Goal: Find specific page/section: Find specific page/section

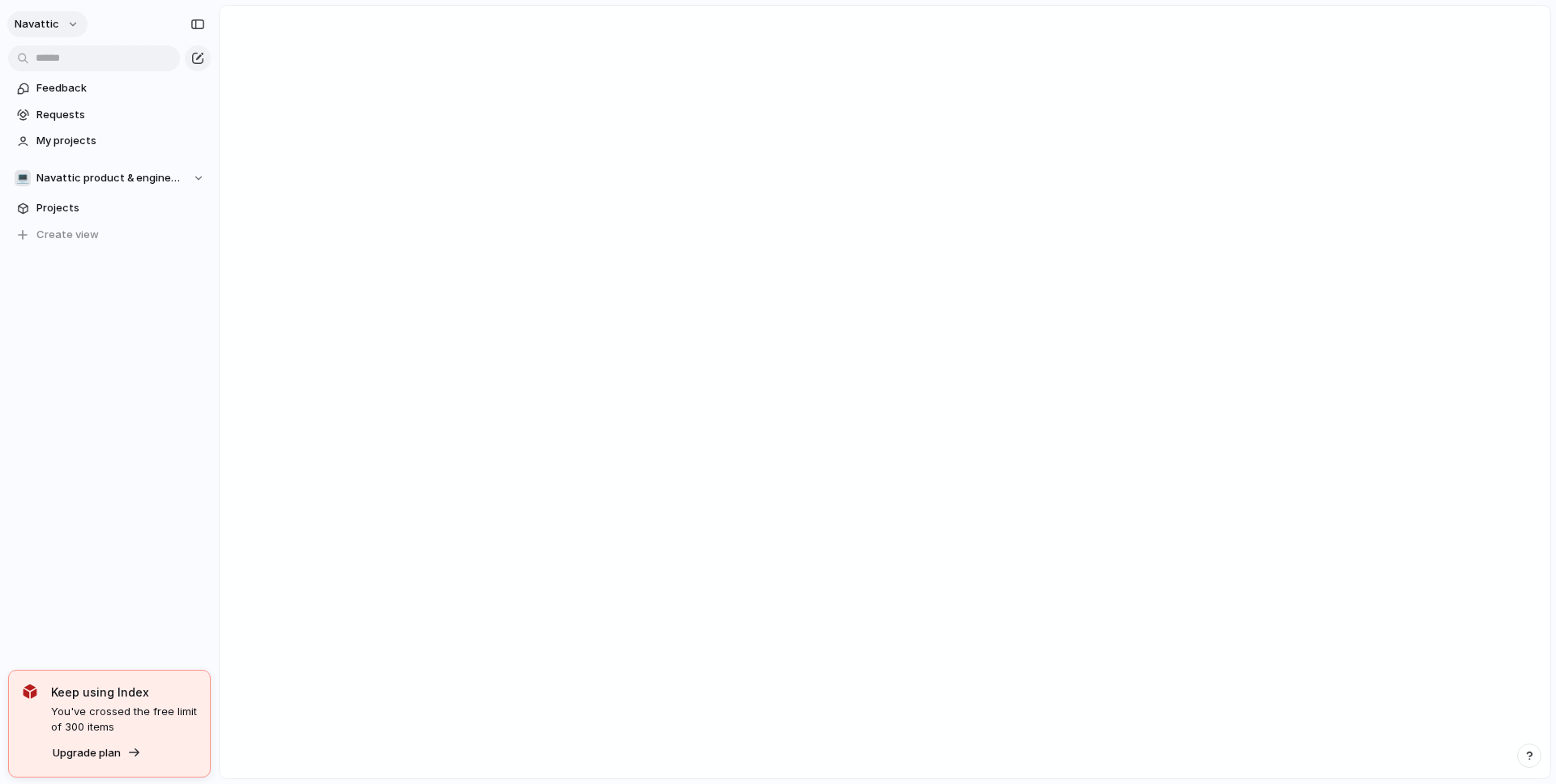
click at [32, 20] on span "navattic" at bounding box center [37, 24] width 45 height 17
click at [46, 20] on div "Settings Invite members Change theme Sign out" at bounding box center [778, 392] width 1556 height 784
click at [73, 82] on span "Feedback" at bounding box center [120, 88] width 169 height 17
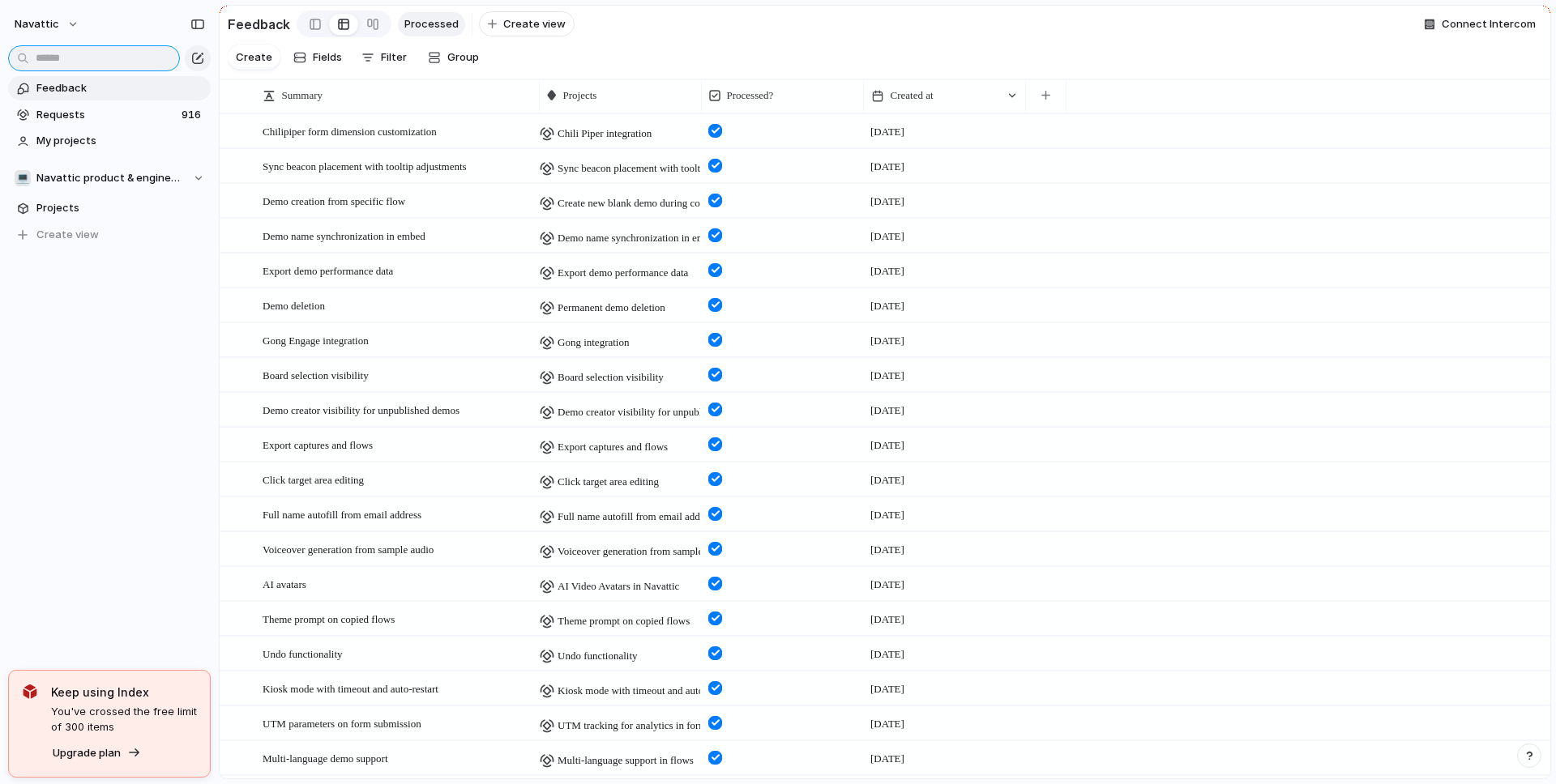
click at [132, 56] on input "text" at bounding box center [94, 58] width 172 height 26
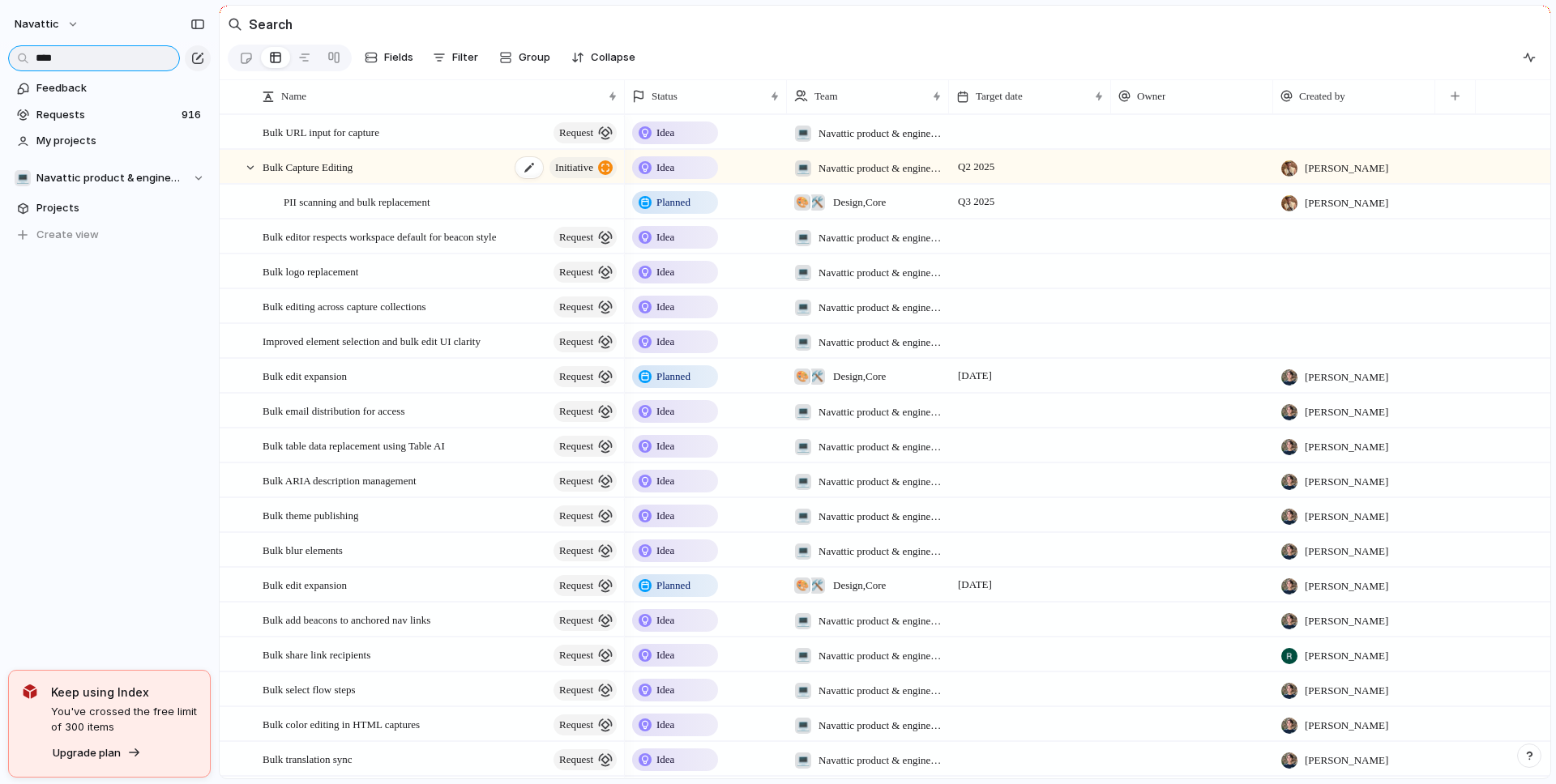
scroll to position [20, 0]
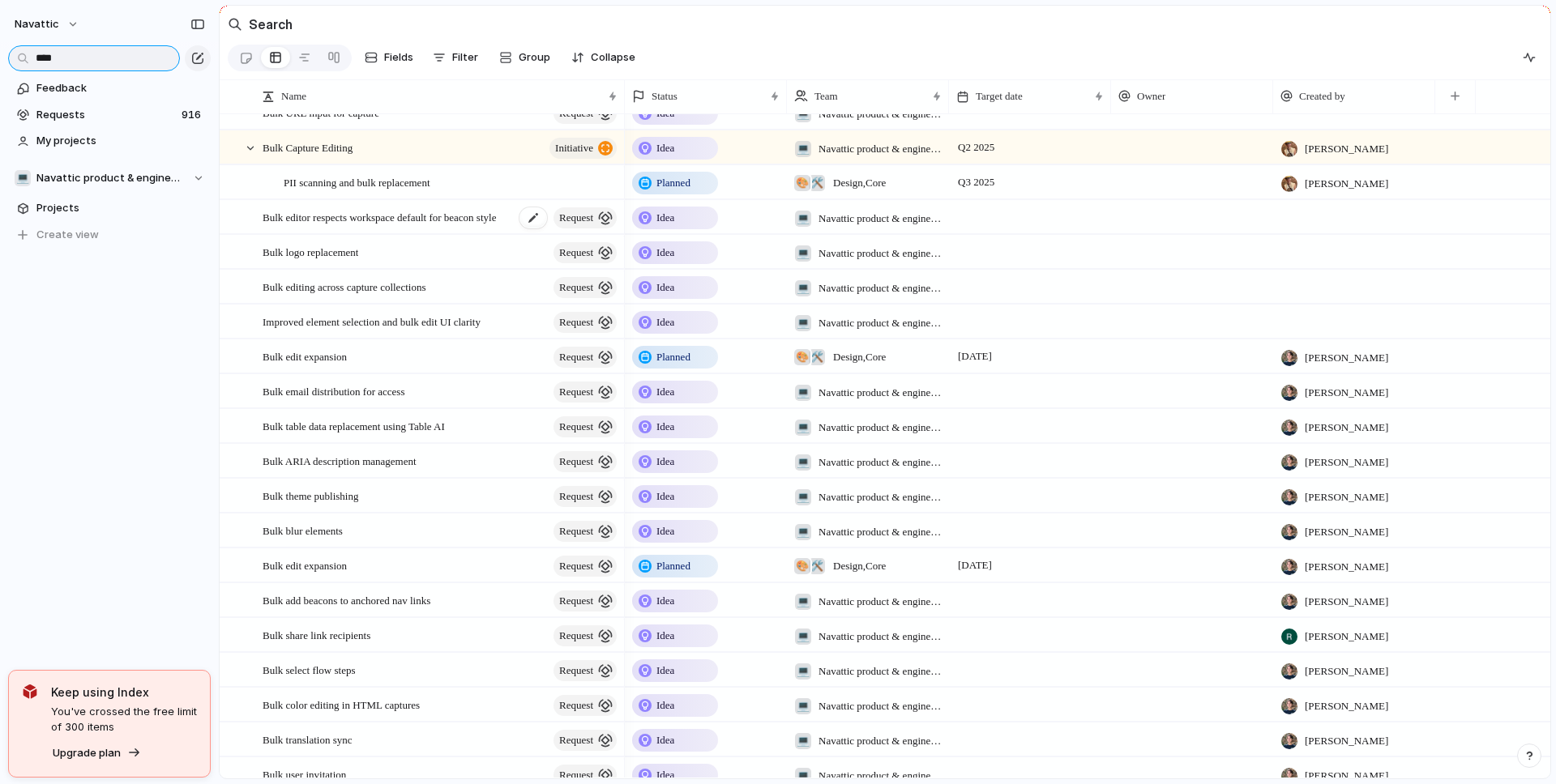
type input "****"
click at [339, 221] on span "Bulk editor respects workspace default for beacon style" at bounding box center [379, 216] width 233 height 19
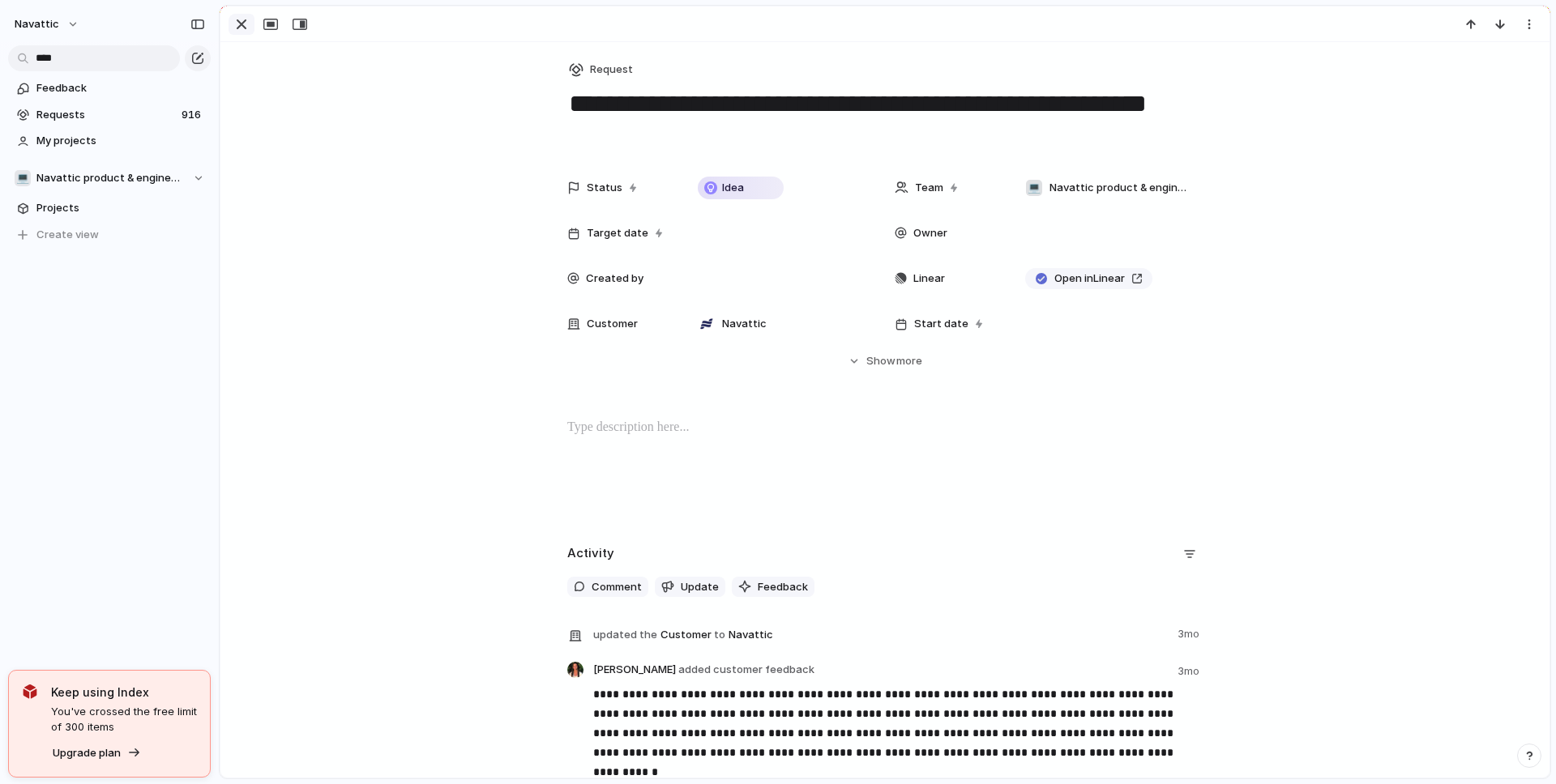
click at [237, 31] on div "button" at bounding box center [241, 24] width 20 height 20
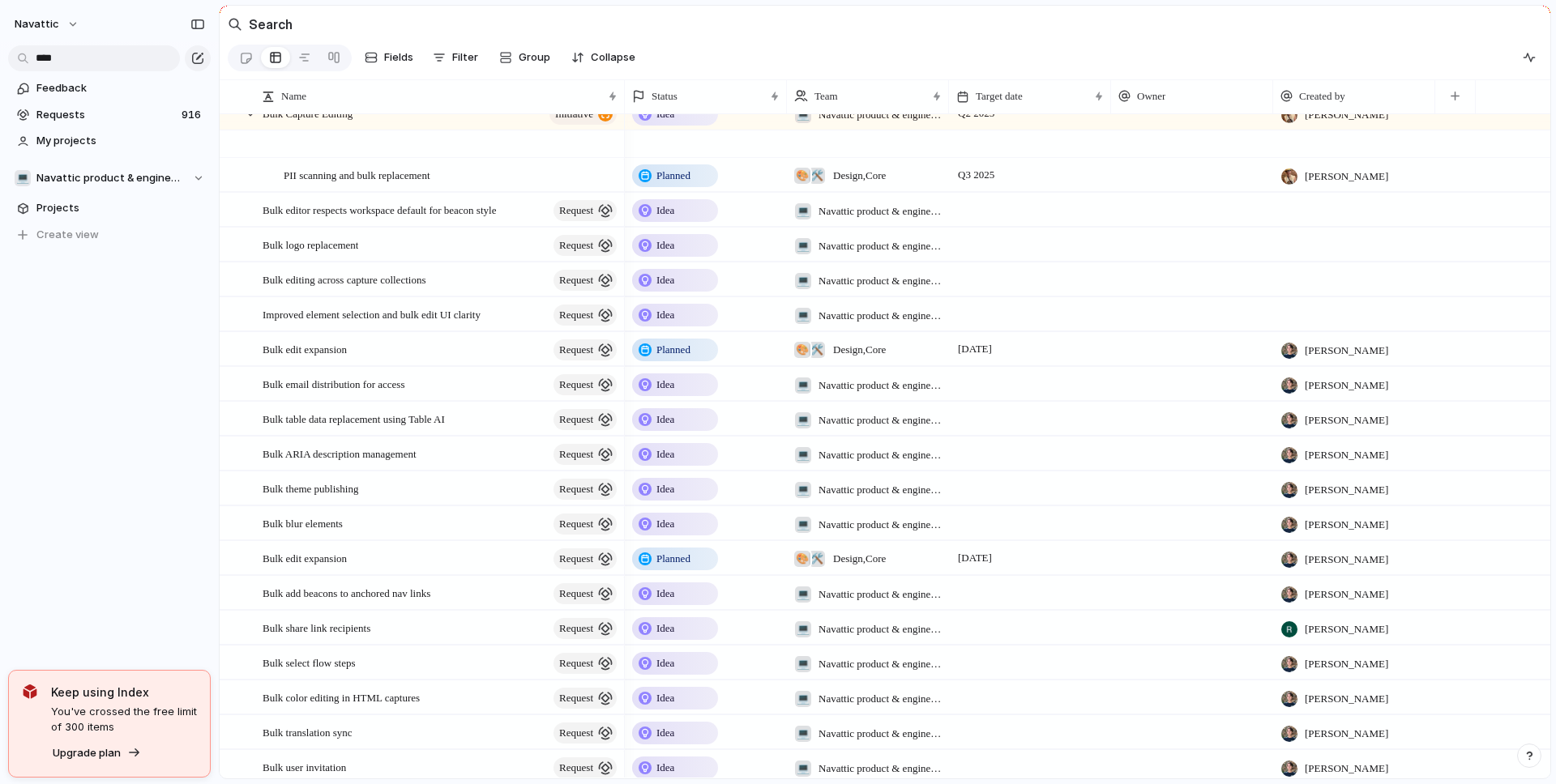
scroll to position [88, 0]
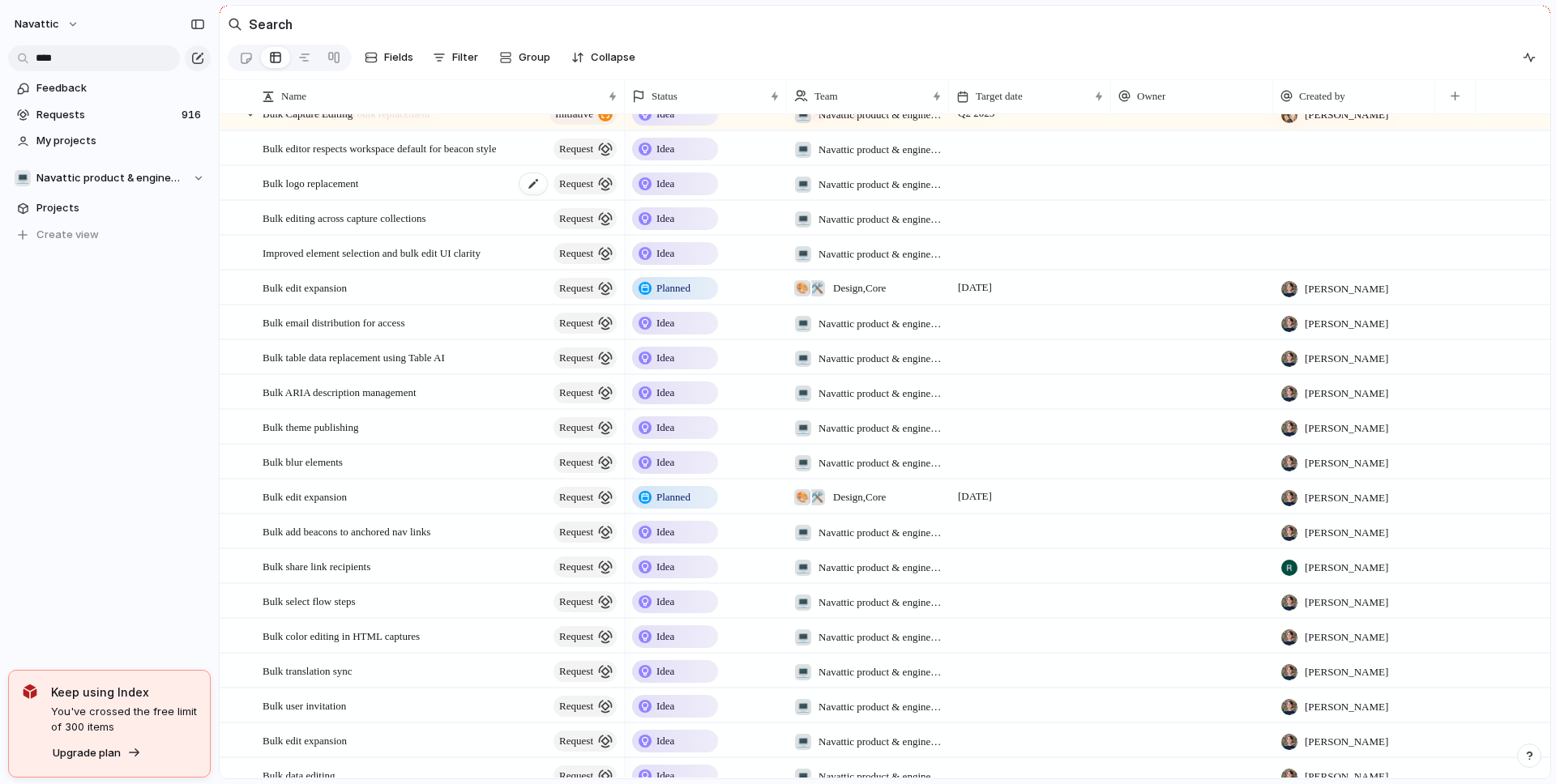
click at [374, 180] on div "Bulk logo replacement request" at bounding box center [441, 184] width 357 height 33
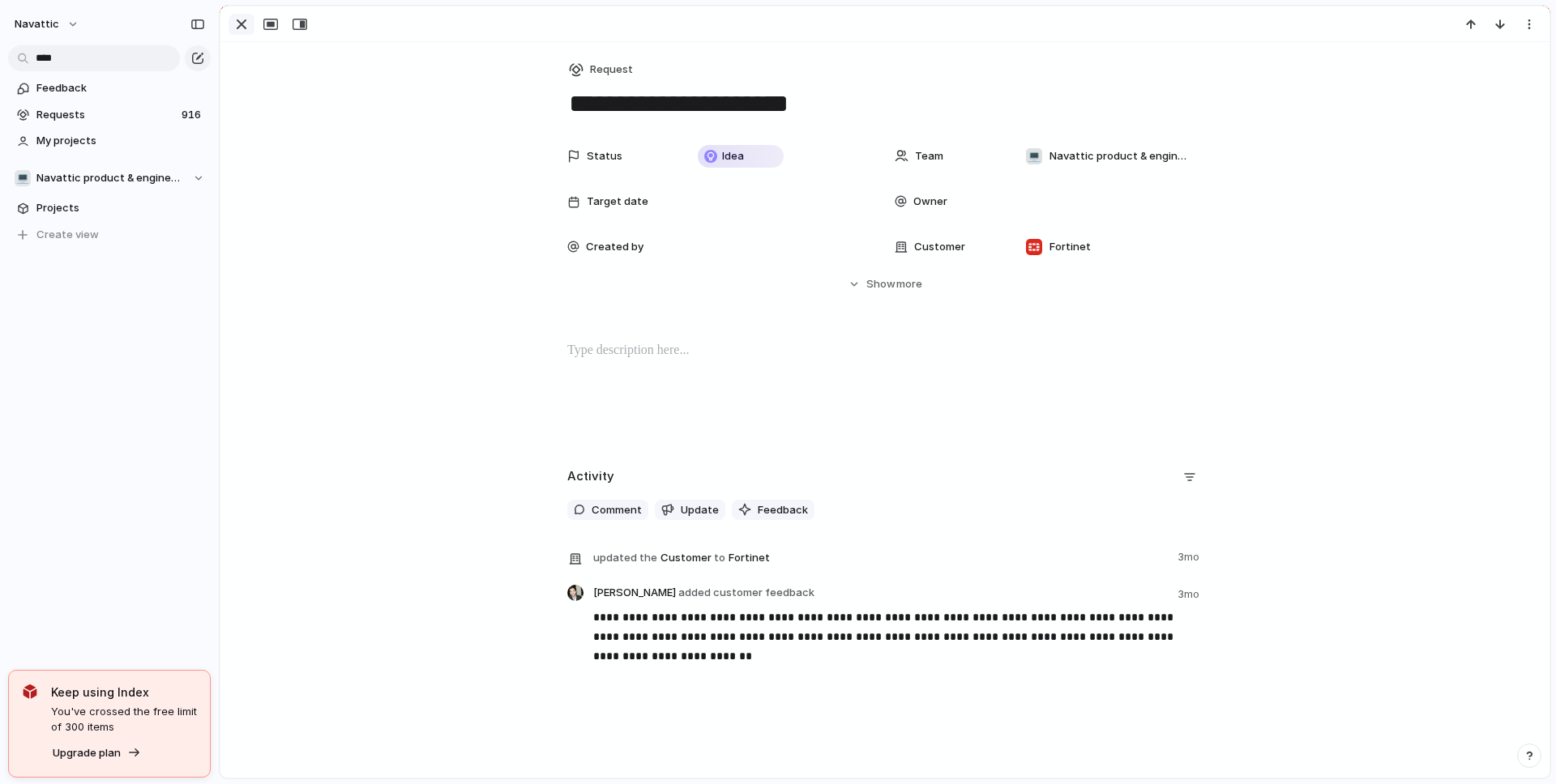
click at [235, 22] on div "button" at bounding box center [241, 24] width 20 height 20
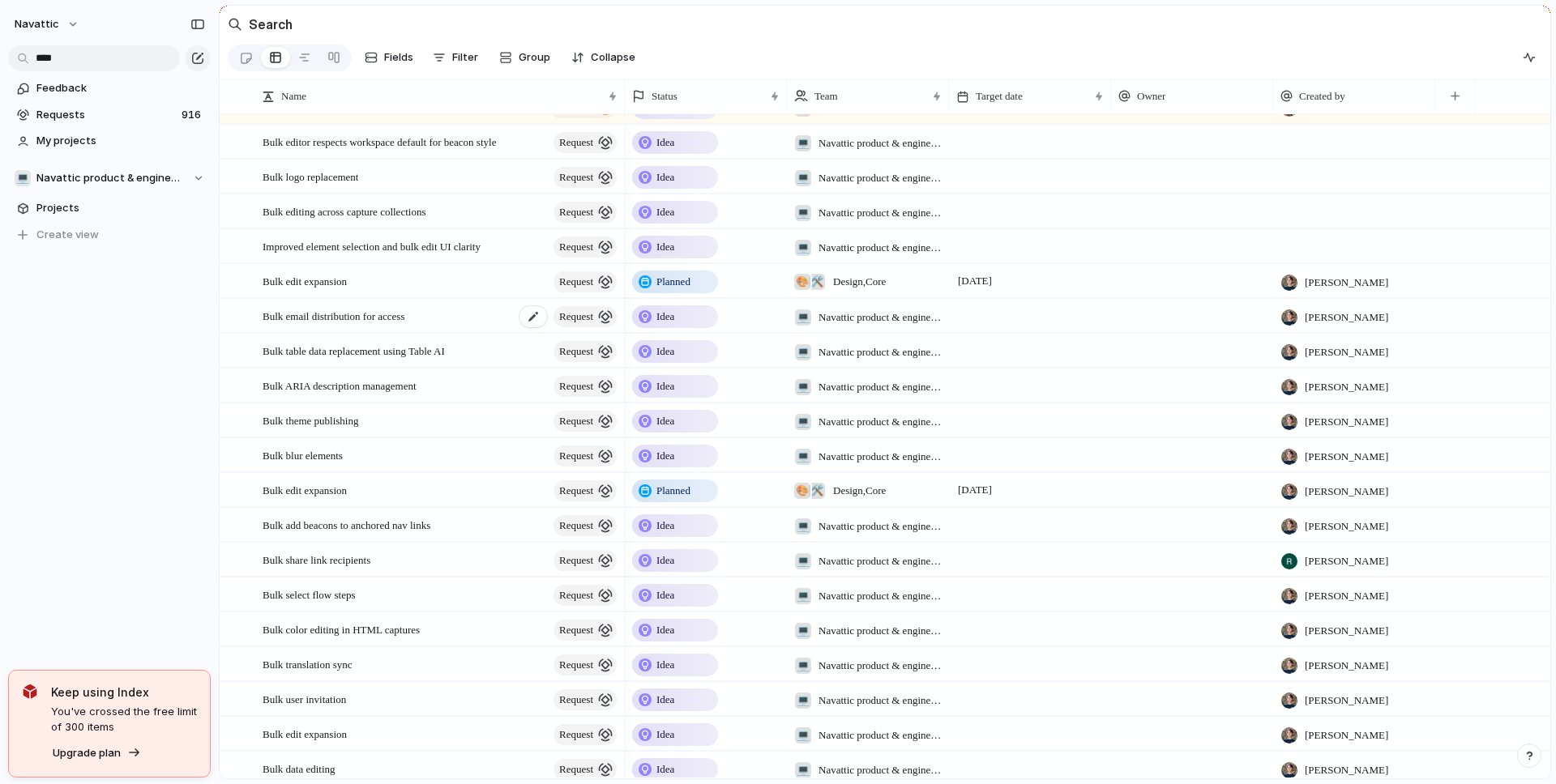
scroll to position [137, 0]
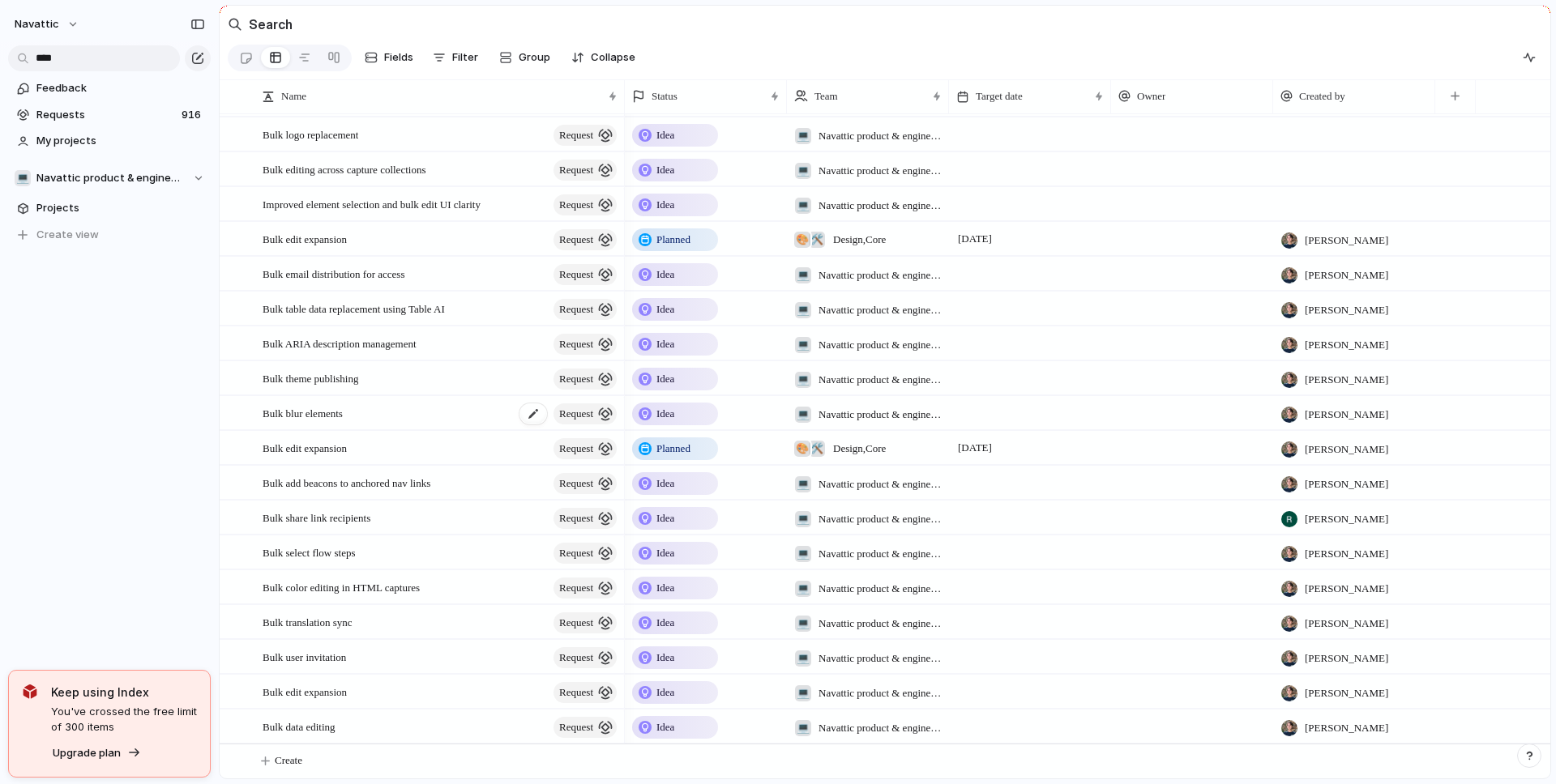
click at [335, 412] on span "Bulk blur elements" at bounding box center [303, 412] width 80 height 19
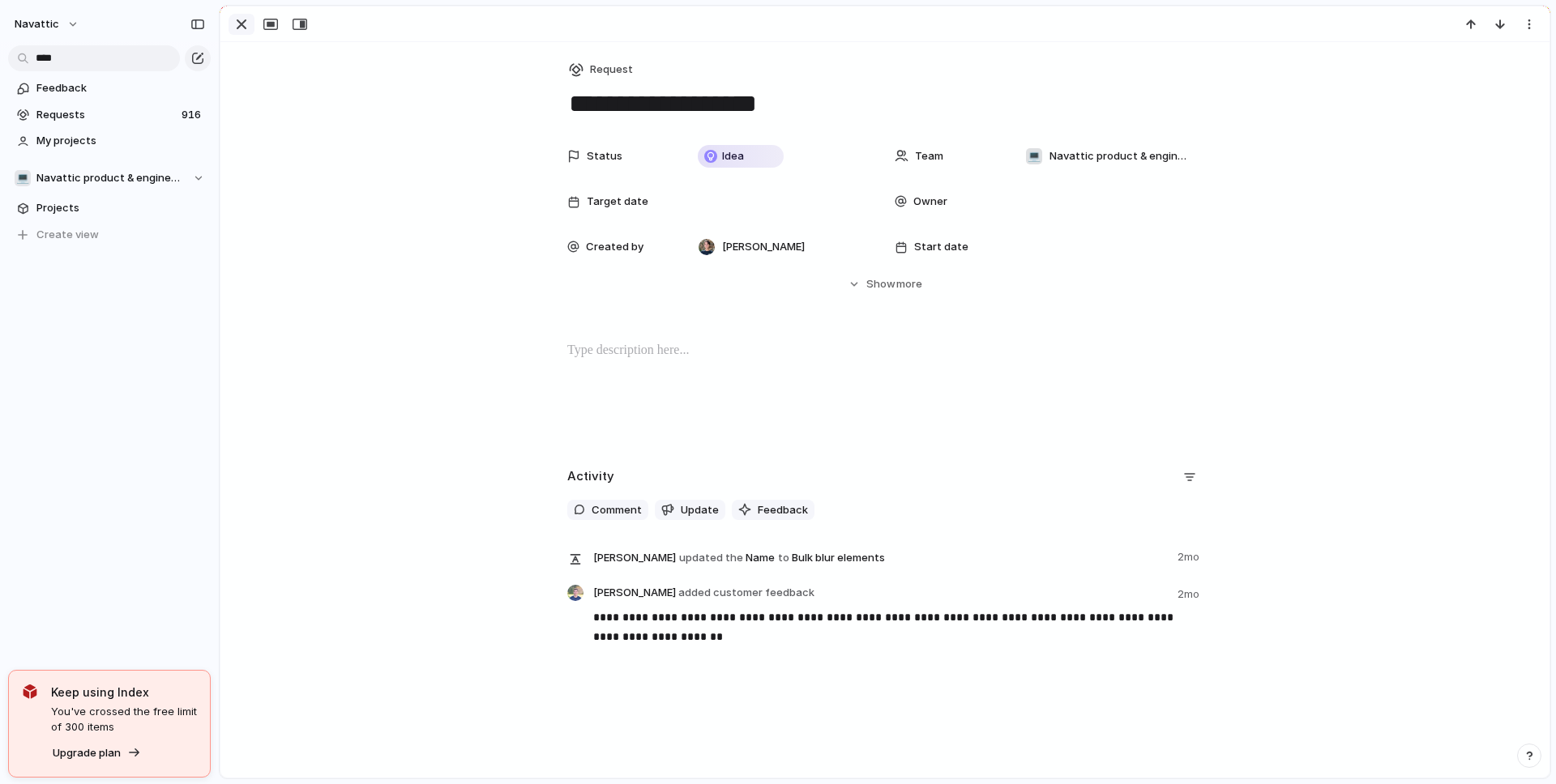
click at [232, 23] on div "button" at bounding box center [241, 24] width 20 height 20
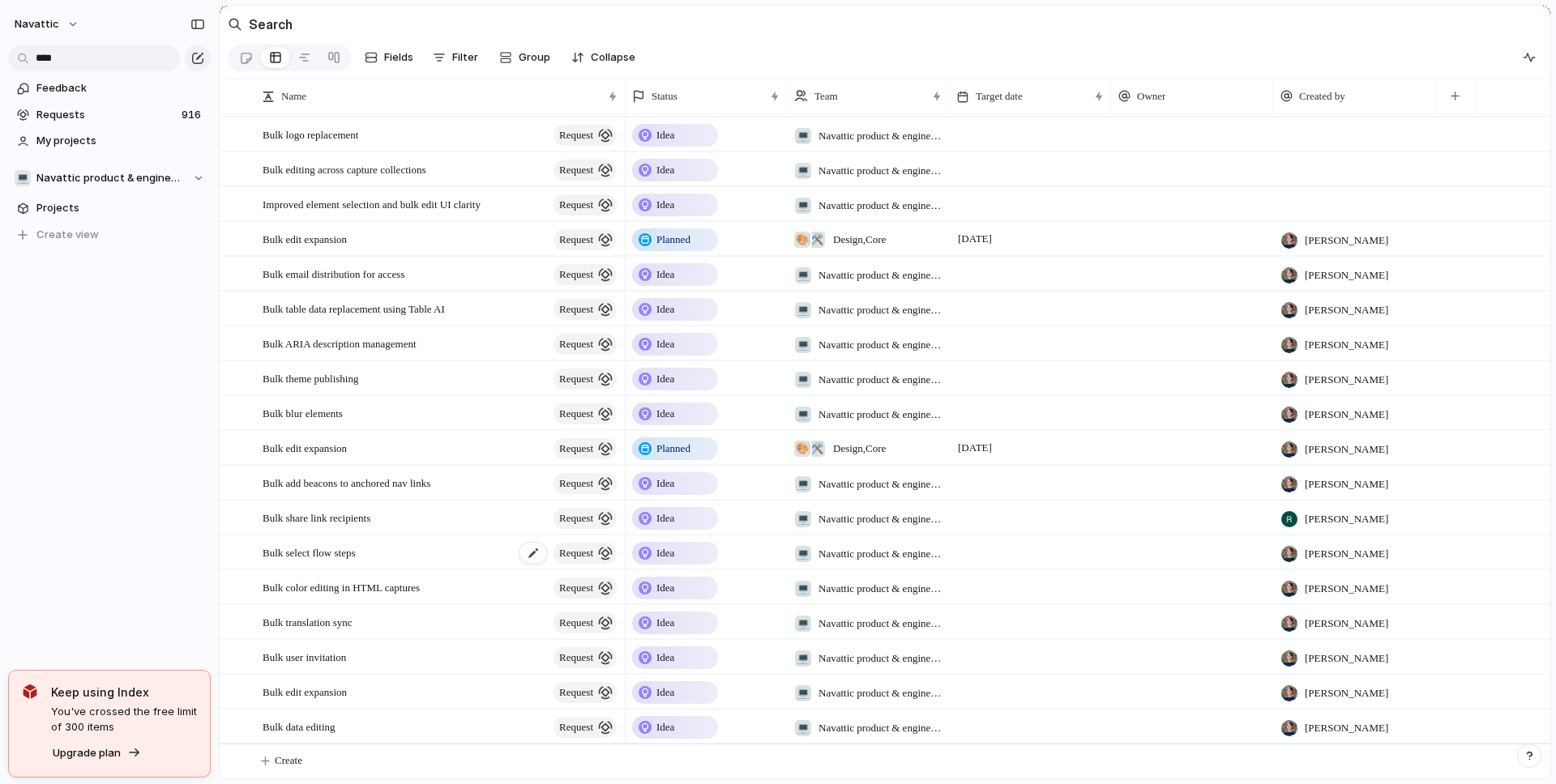
click at [354, 545] on span "Bulk select flow steps" at bounding box center [309, 552] width 93 height 19
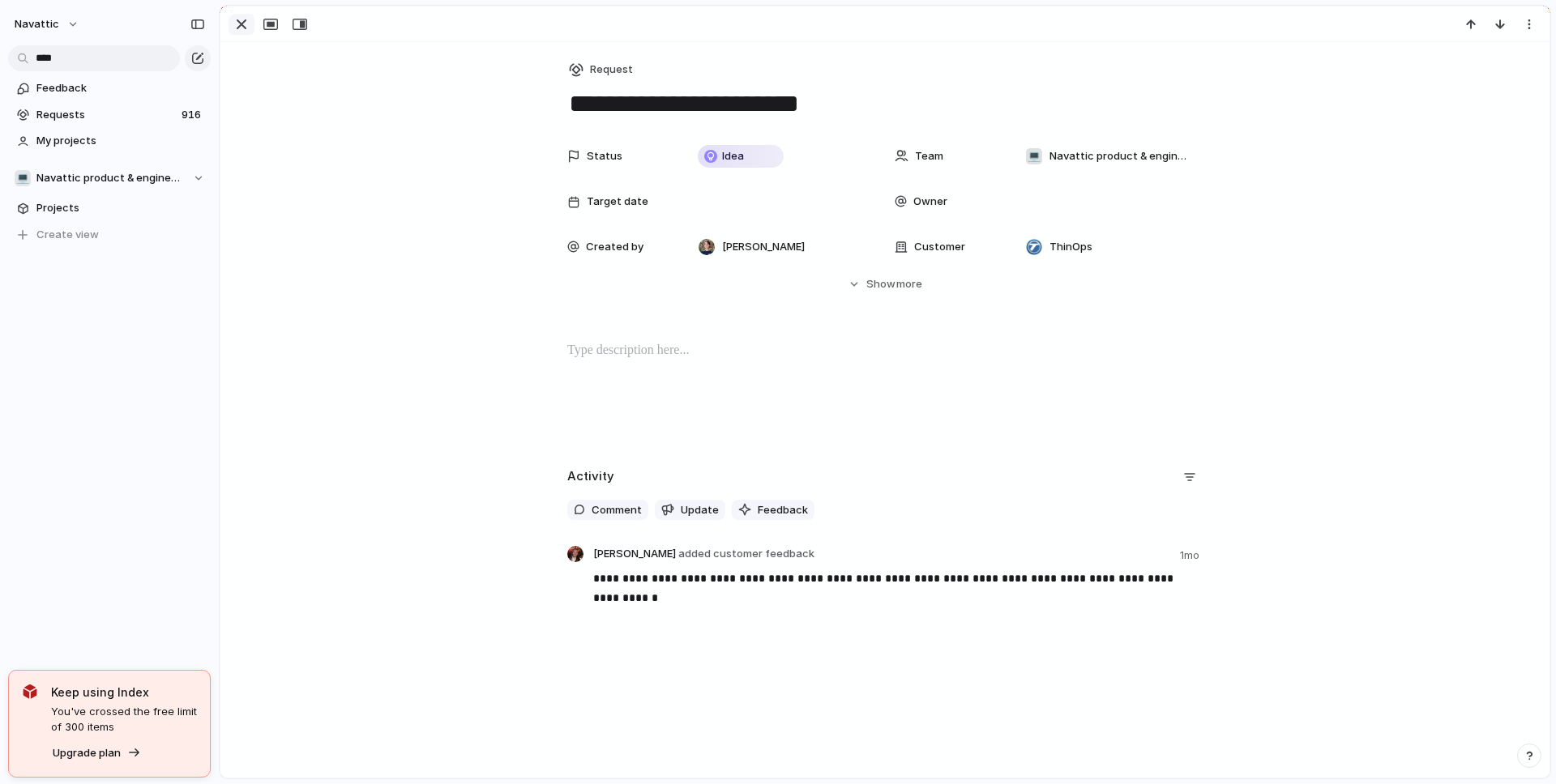
click at [235, 27] on div "button" at bounding box center [241, 24] width 20 height 20
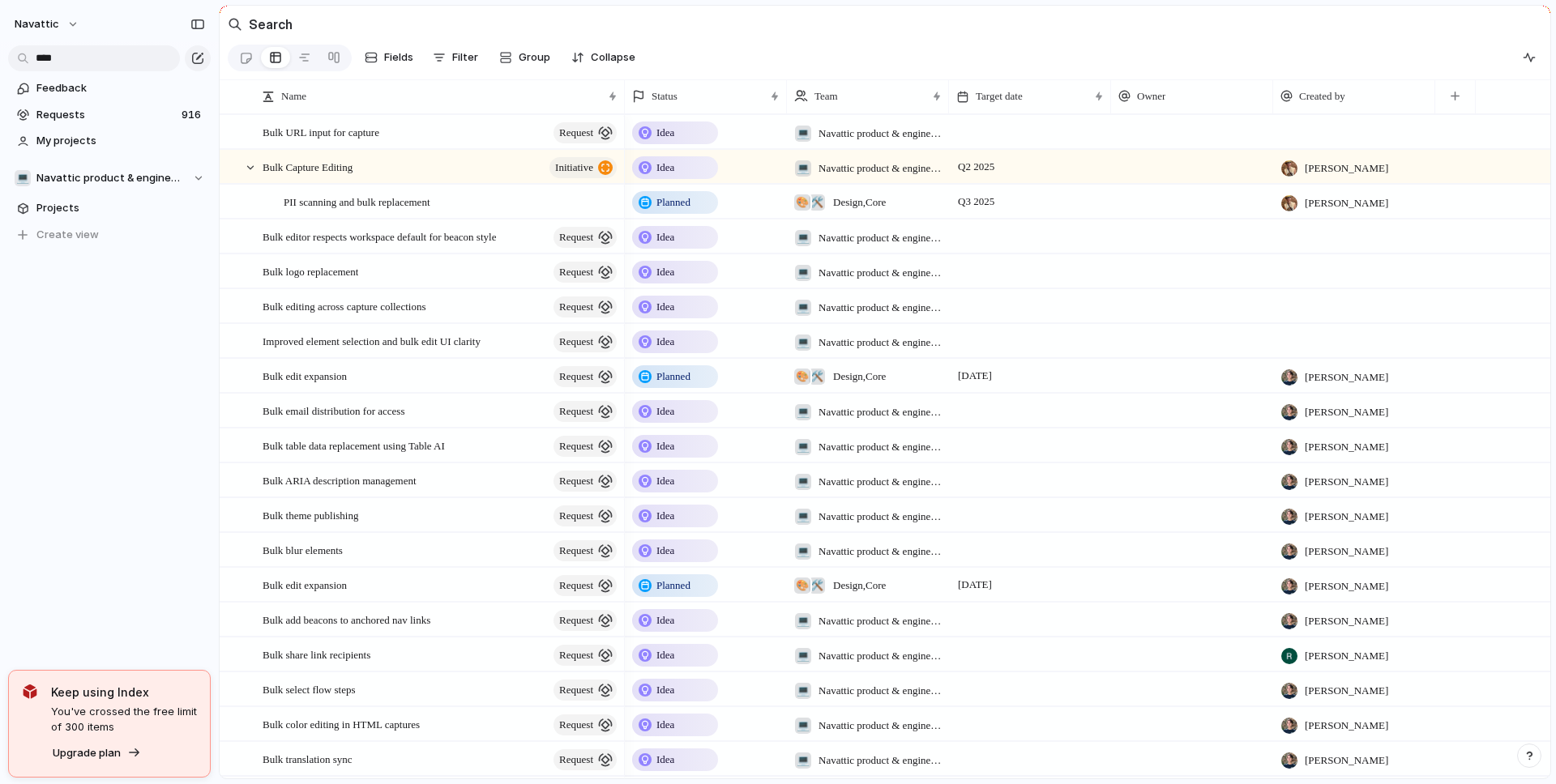
scroll to position [137, 0]
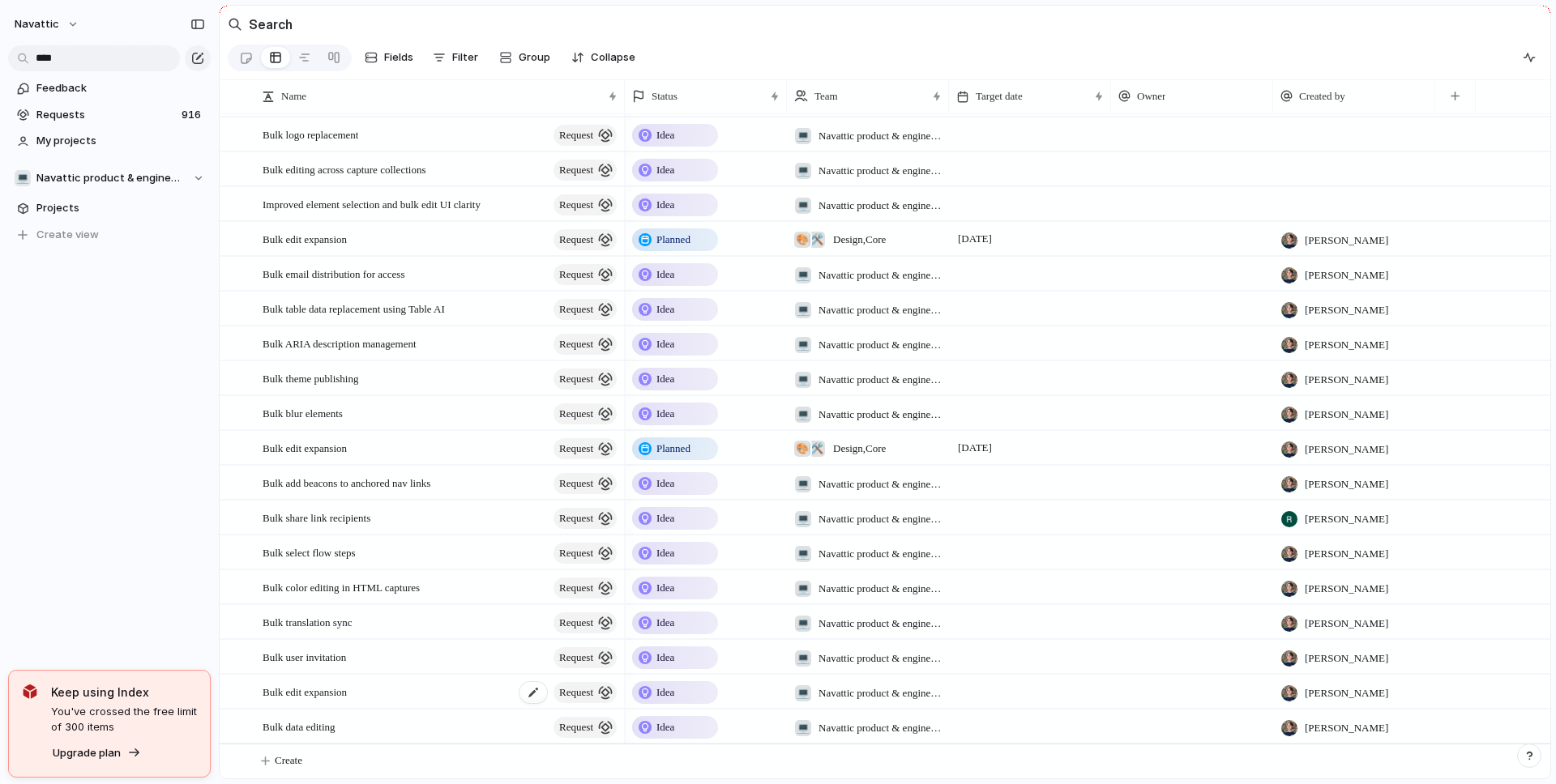
click at [333, 697] on span "Bulk edit expansion" at bounding box center [305, 691] width 84 height 19
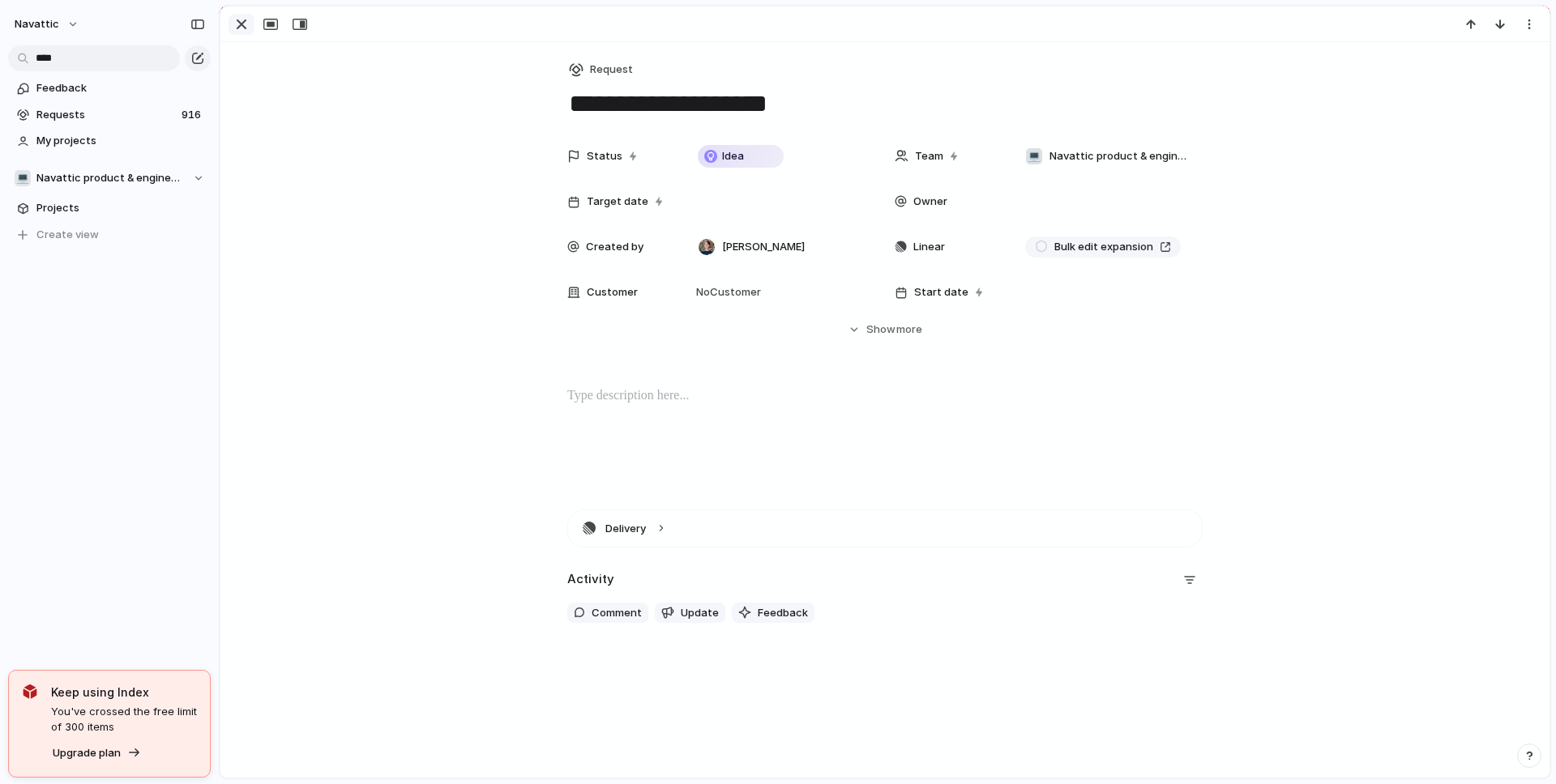
click at [233, 21] on div "button" at bounding box center [241, 24] width 20 height 20
